Goal: Navigation & Orientation: Understand site structure

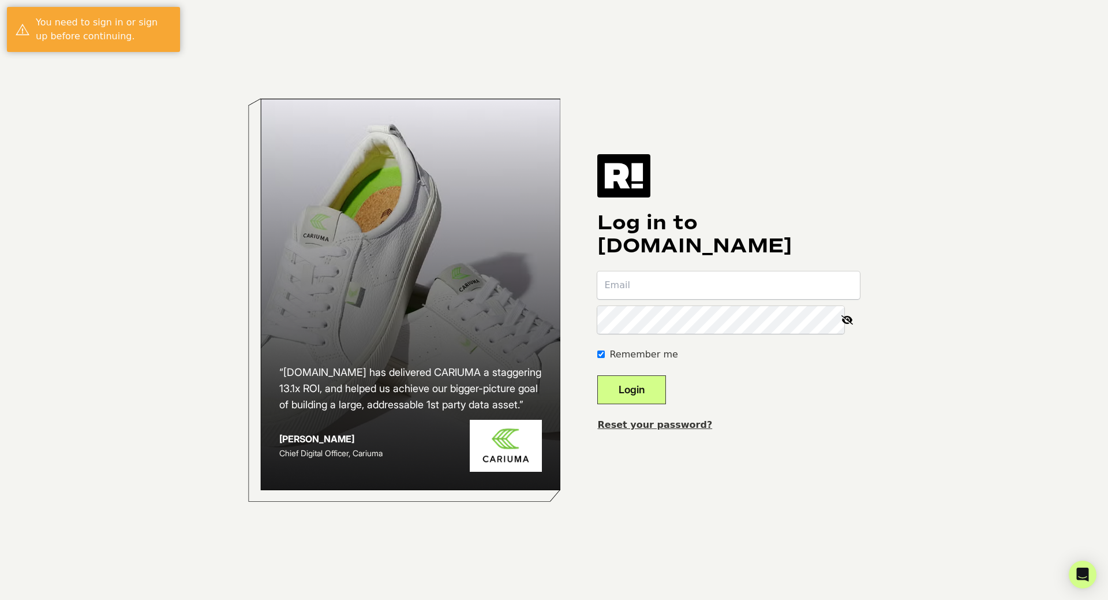
click at [730, 290] on input "email" at bounding box center [728, 285] width 263 height 28
click at [683, 286] on input "email" at bounding box center [728, 285] width 263 height 28
type input "mburrell@wellbeam.com"
click at [645, 384] on button "Login" at bounding box center [631, 389] width 69 height 29
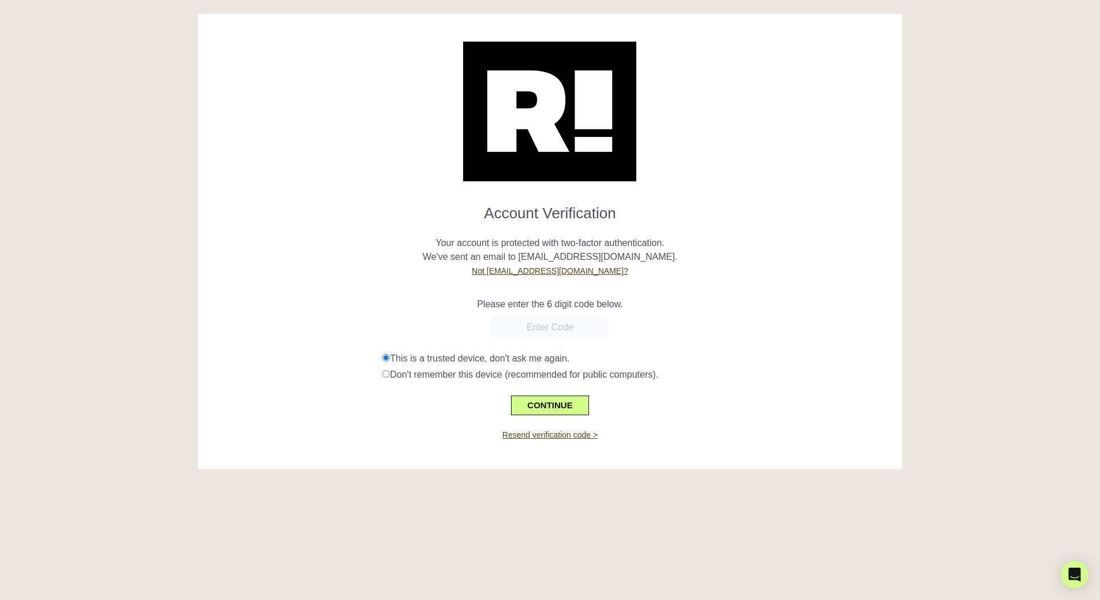
click at [544, 332] on input "text" at bounding box center [549, 327] width 115 height 21
paste input "344369"
type input "344369"
click at [545, 408] on button "CONTINUE" at bounding box center [549, 405] width 77 height 20
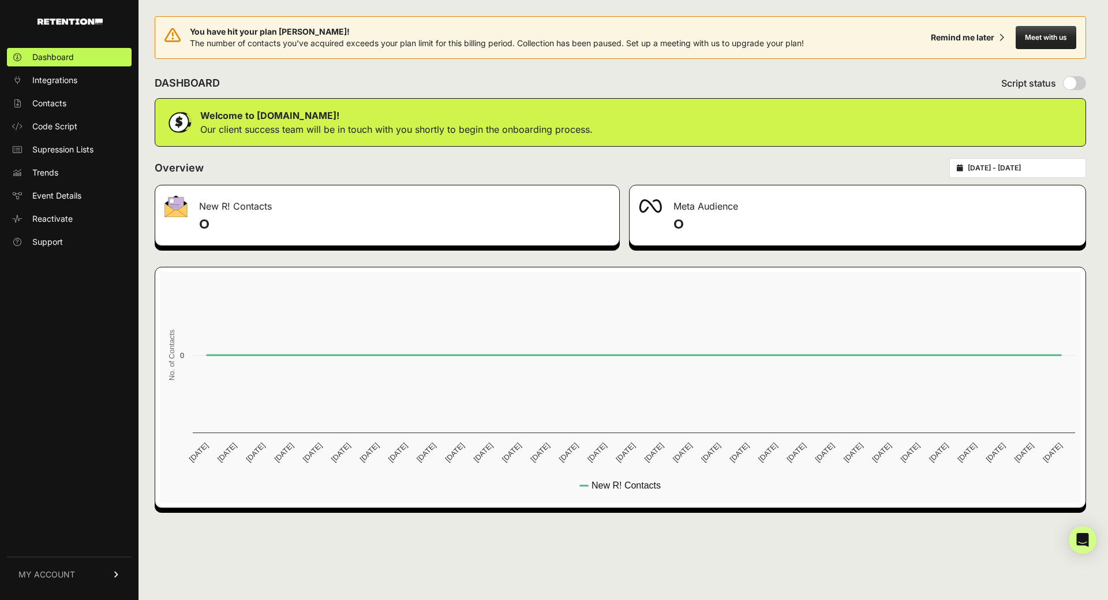
click at [78, 357] on div "Dashboard Integrations Contacts Code Script Supression Lists Trends Event Detai…" at bounding box center [69, 317] width 139 height 562
click at [59, 81] on span "Integrations" at bounding box center [54, 80] width 45 height 12
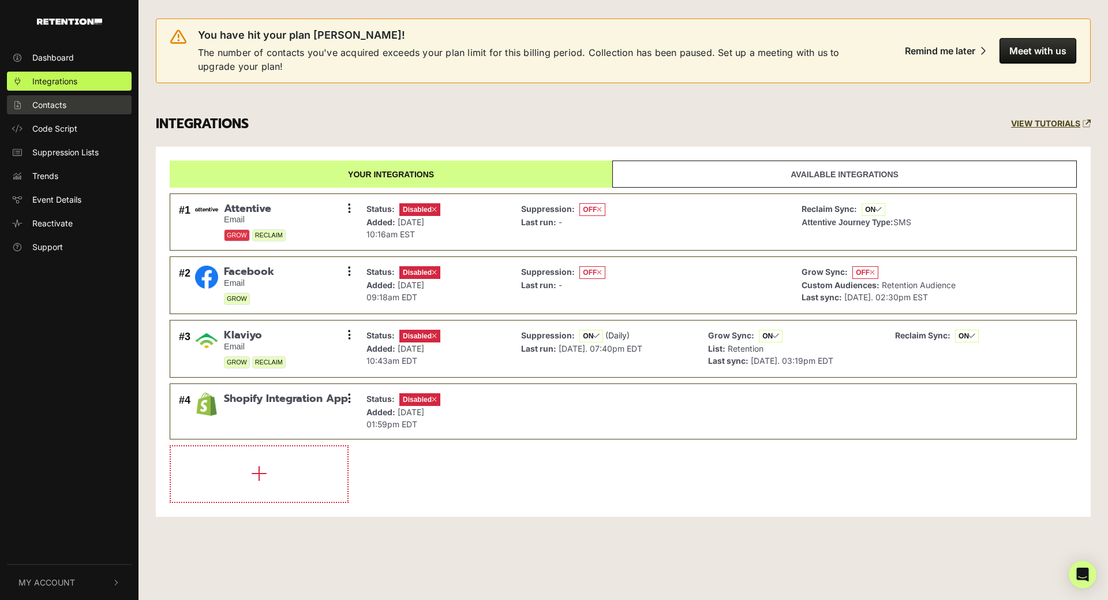
click at [57, 103] on span "Contacts" at bounding box center [49, 105] width 34 height 12
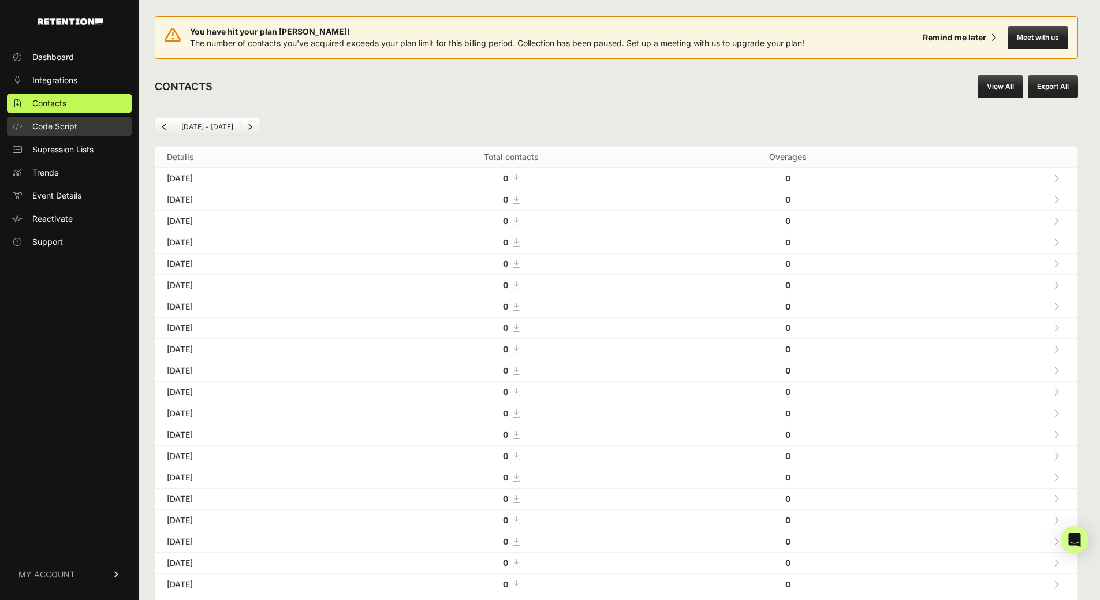
click at [54, 126] on span "Code Script" at bounding box center [54, 127] width 45 height 12
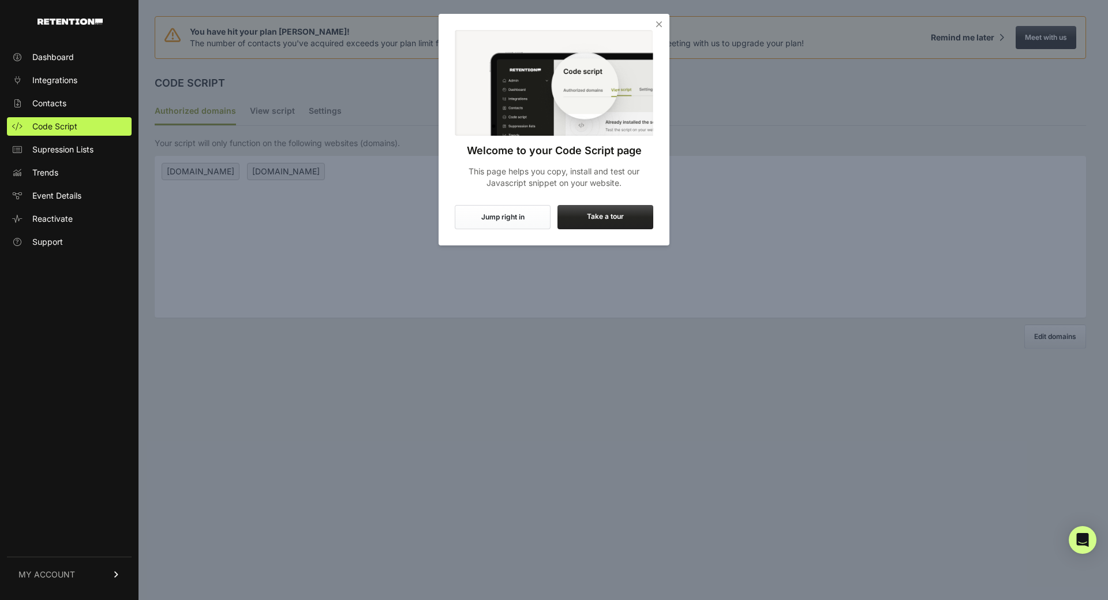
click at [60, 152] on span "Supression Lists" at bounding box center [62, 150] width 61 height 12
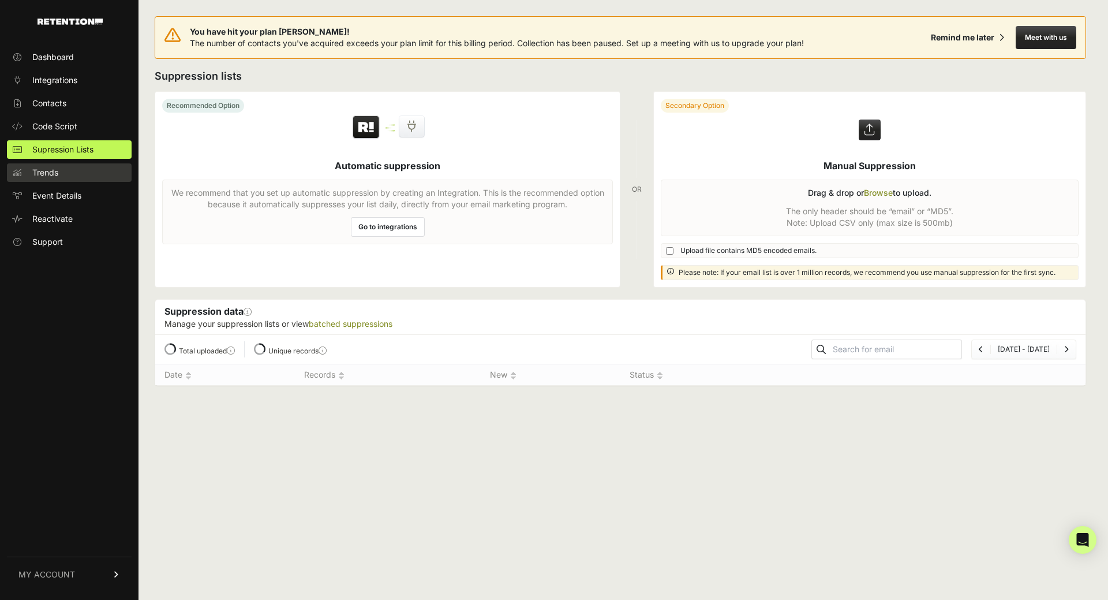
click at [54, 173] on span "Trends" at bounding box center [45, 173] width 26 height 12
